Goal: Check status: Check status

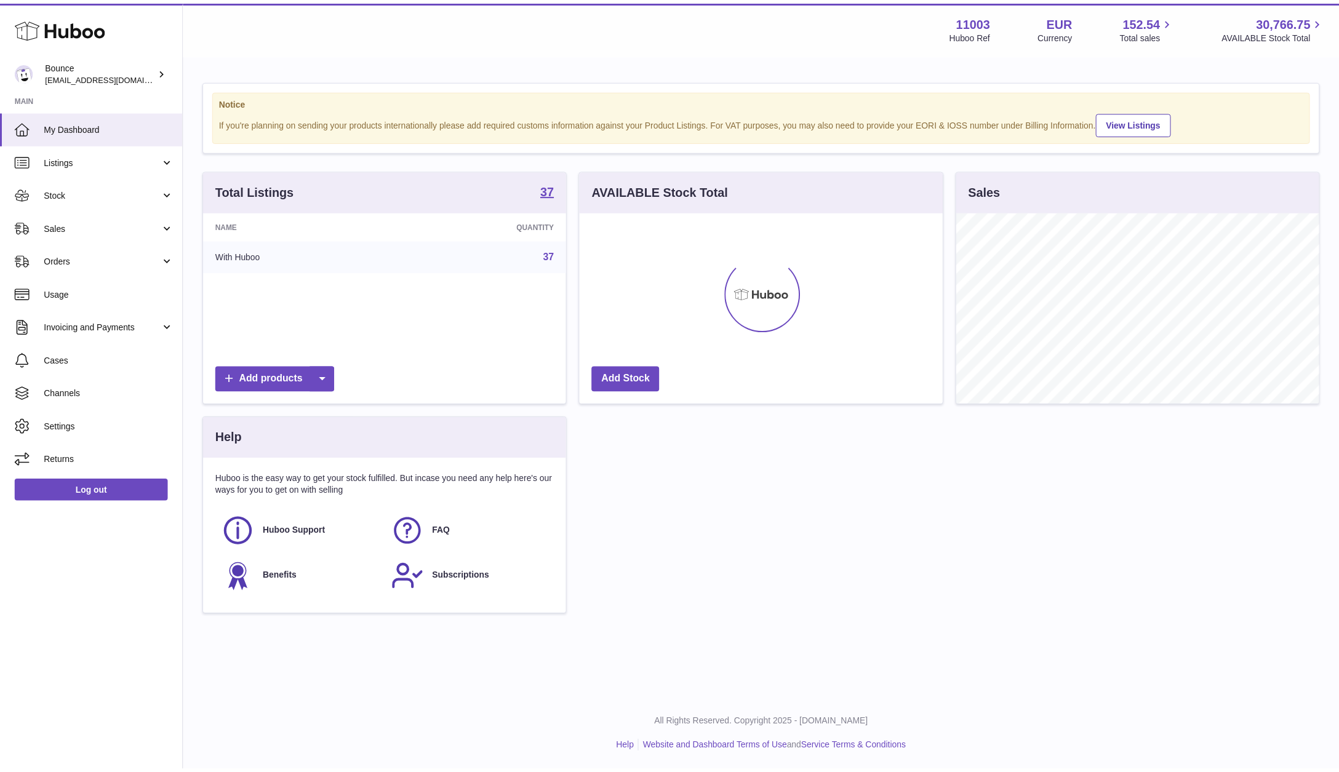
scroll to position [192, 367]
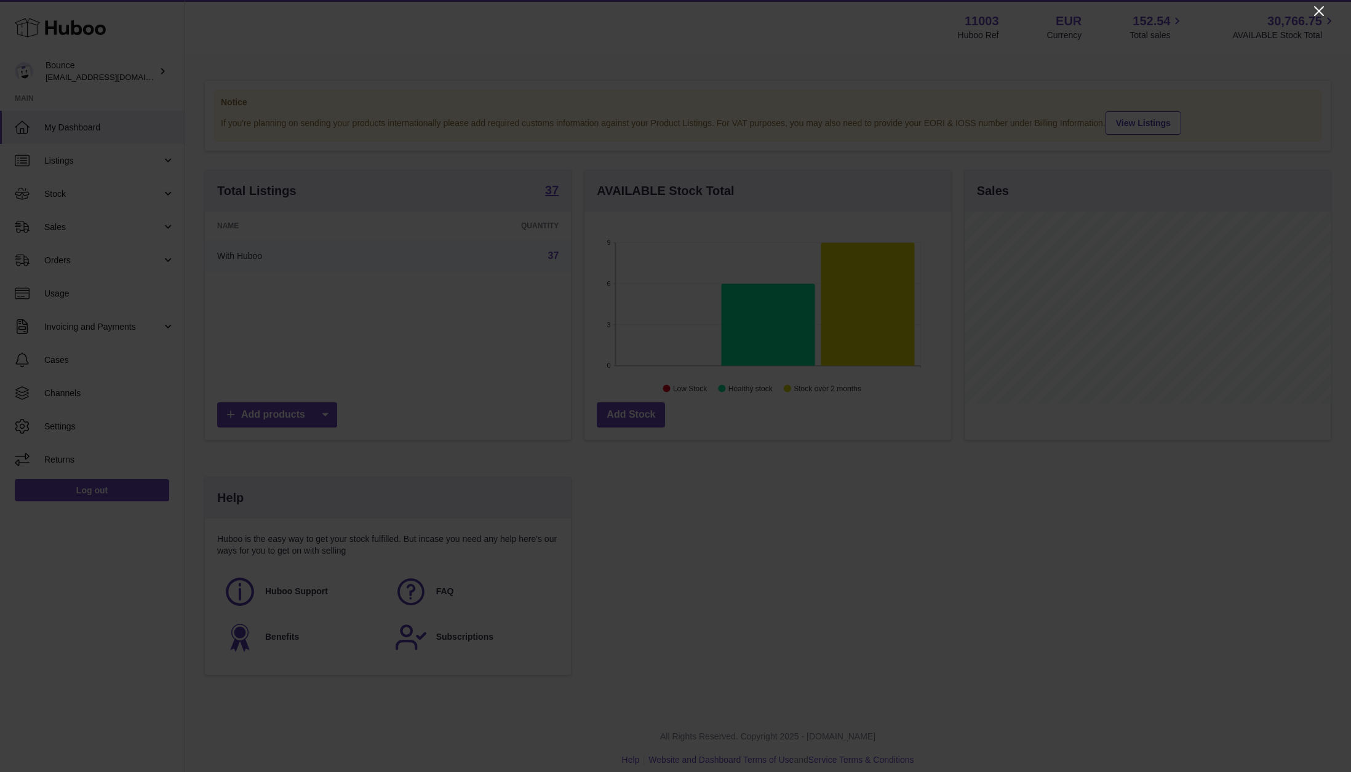
click at [1030, 14] on icon "Close" at bounding box center [1319, 11] width 10 height 10
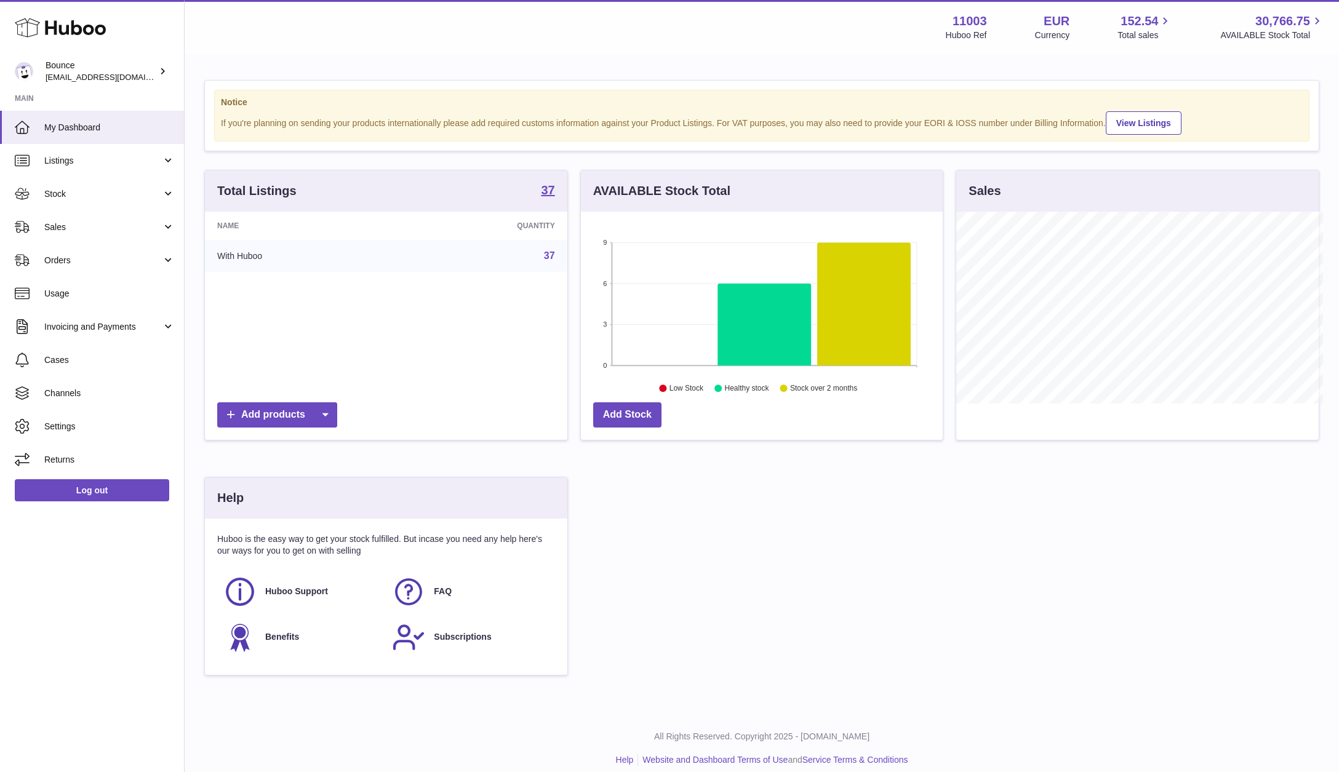
scroll to position [615028, 614857]
click at [96, 262] on span "Orders" at bounding box center [103, 261] width 118 height 12
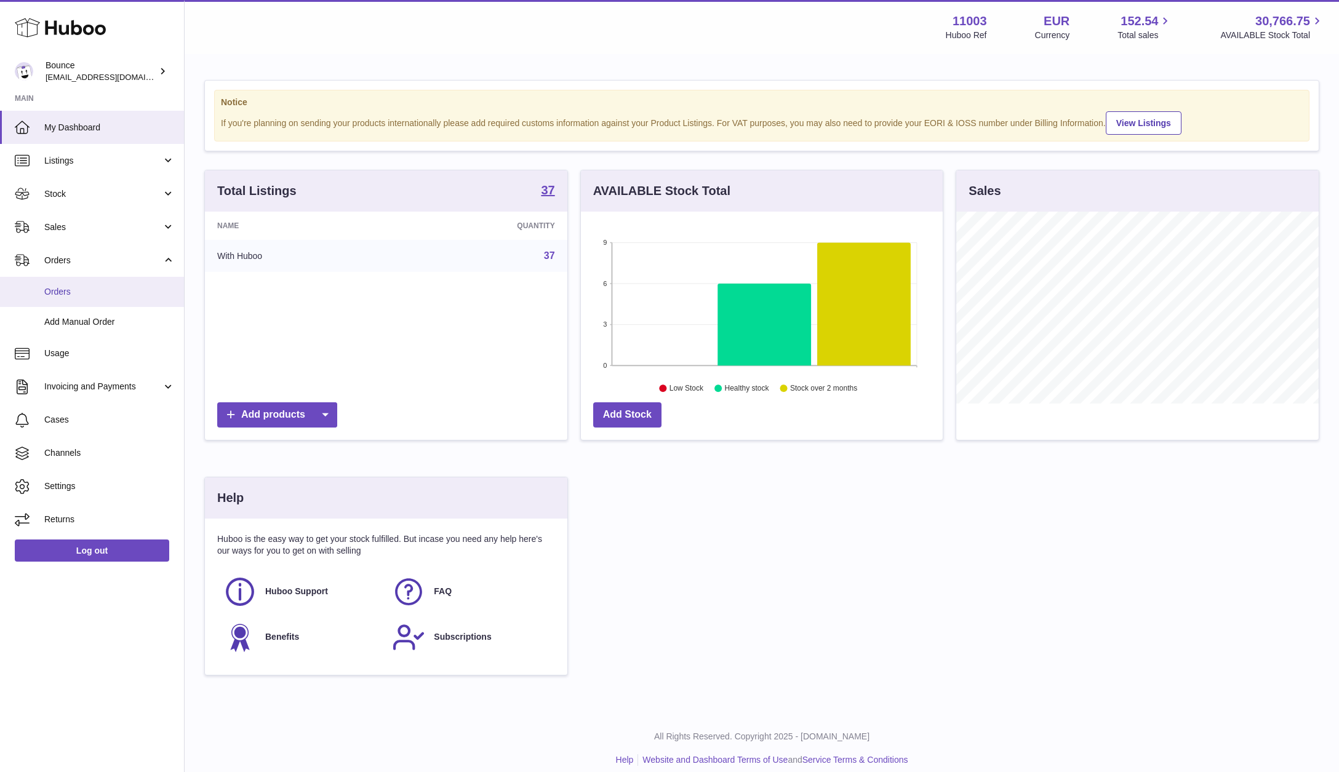
click at [81, 290] on span "Orders" at bounding box center [109, 292] width 130 height 12
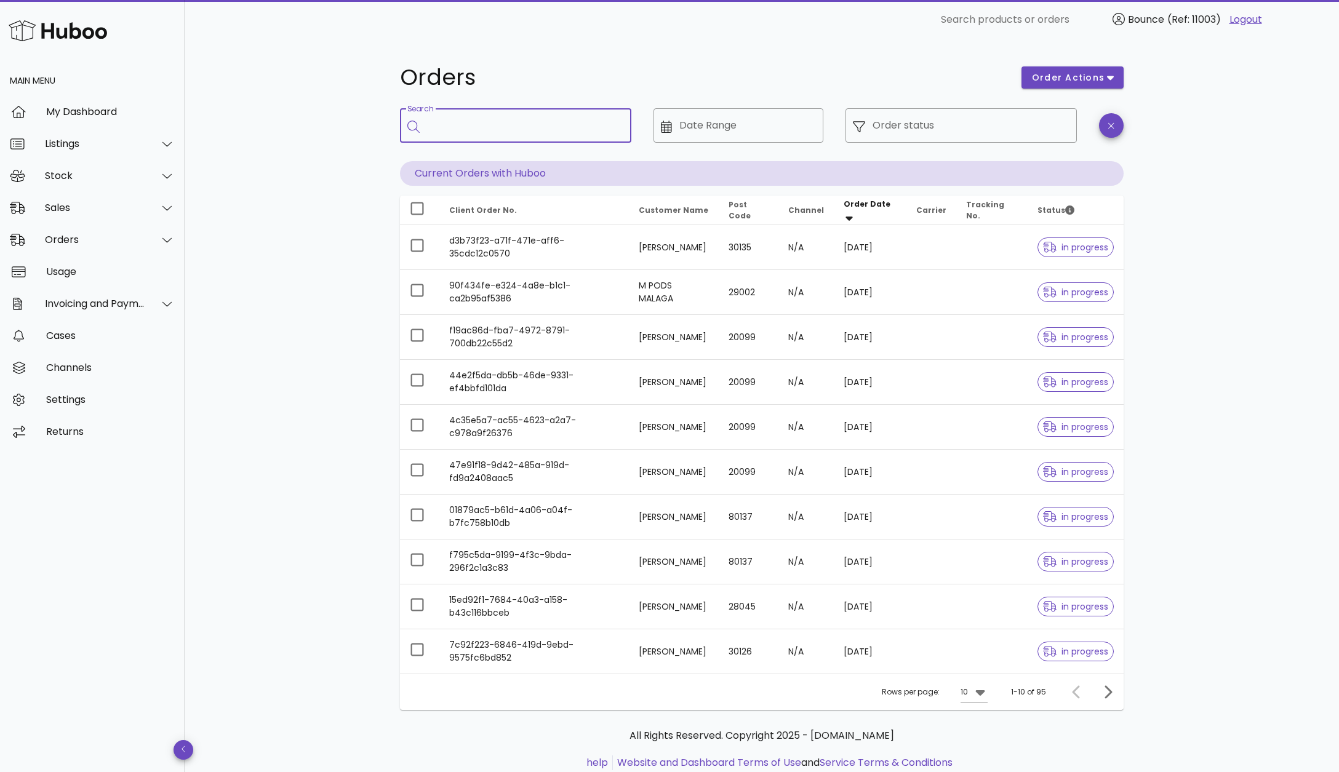
click at [517, 121] on input "Search" at bounding box center [524, 126] width 194 height 20
type input "********"
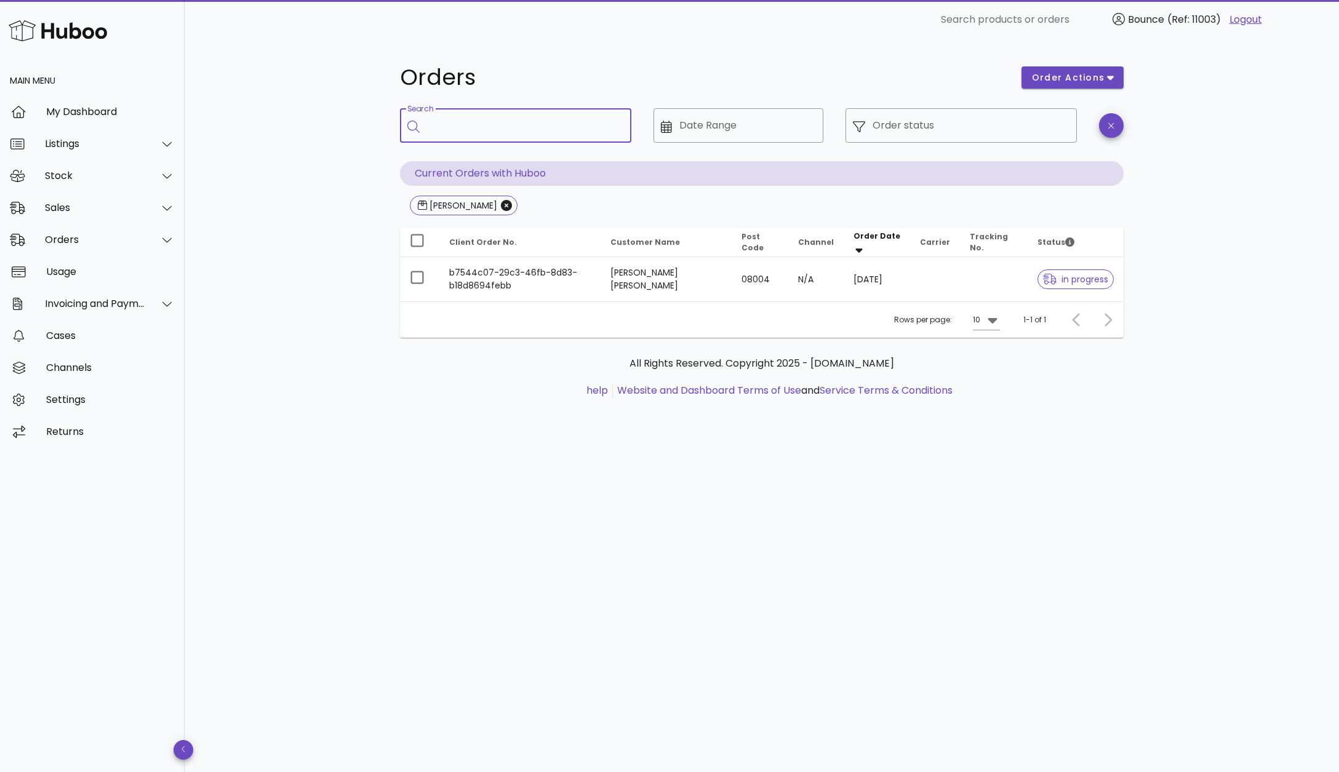
click at [586, 185] on p "Current Orders with Huboo" at bounding box center [761, 173] width 723 height 25
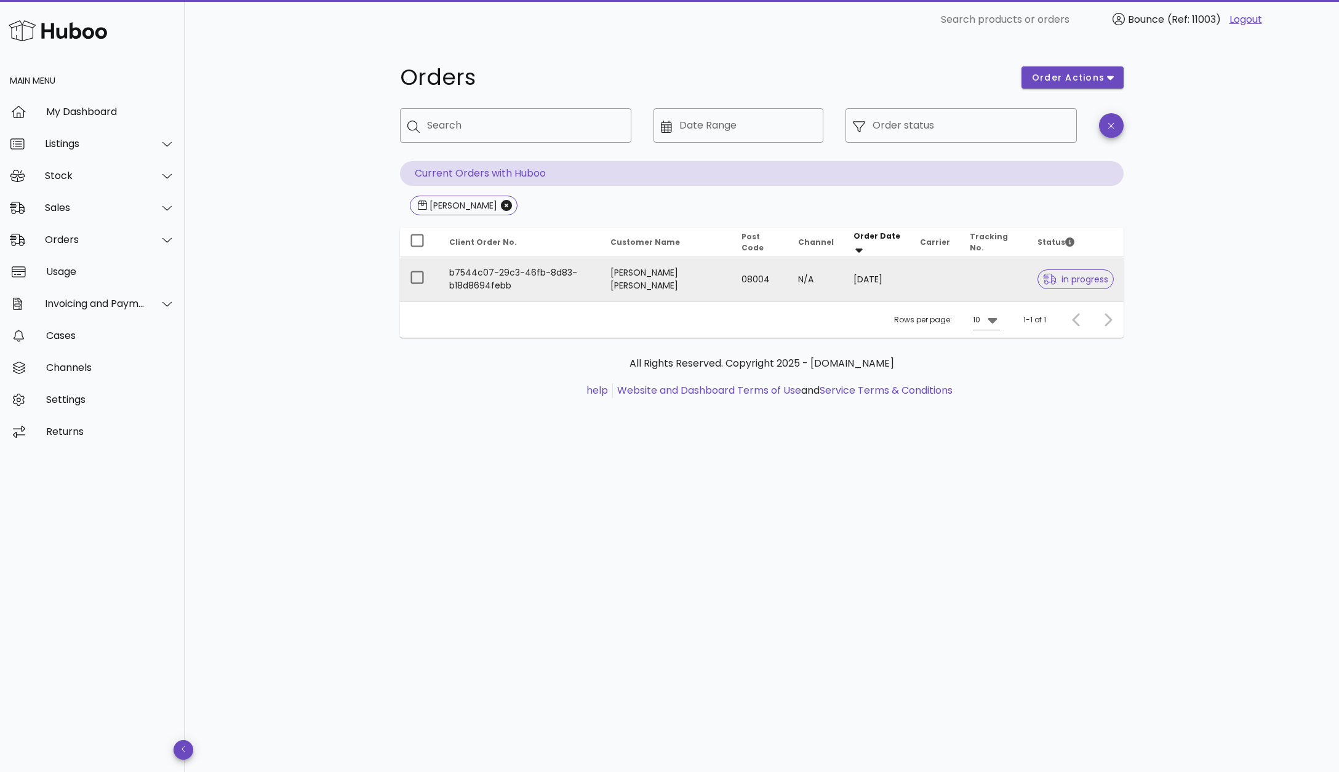
click at [959, 289] on td at bounding box center [935, 279] width 50 height 44
